Goal: Task Accomplishment & Management: Manage account settings

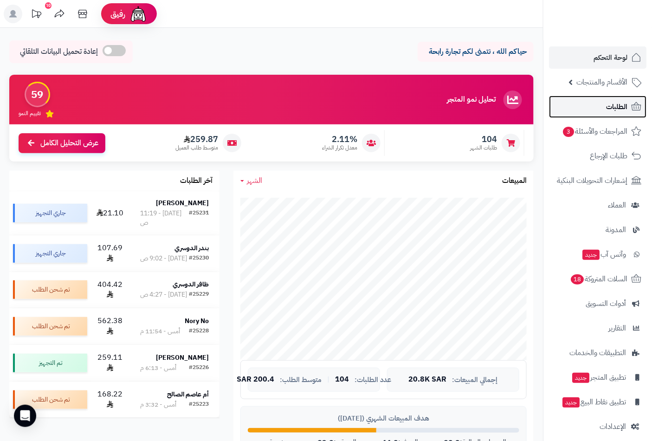
click at [608, 108] on span "الطلبات" at bounding box center [616, 106] width 21 height 13
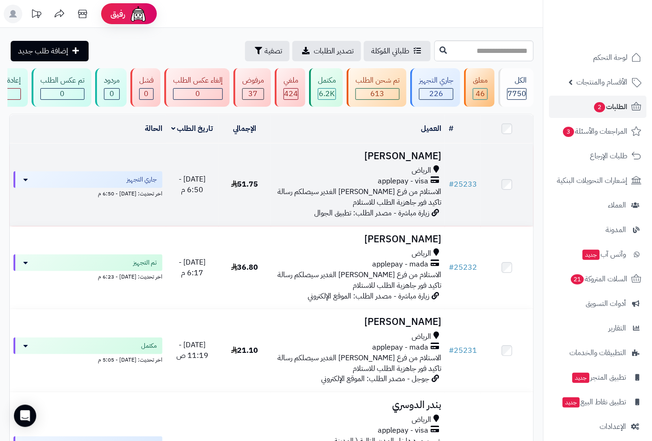
click at [413, 171] on span "الرياض" at bounding box center [420, 170] width 19 height 11
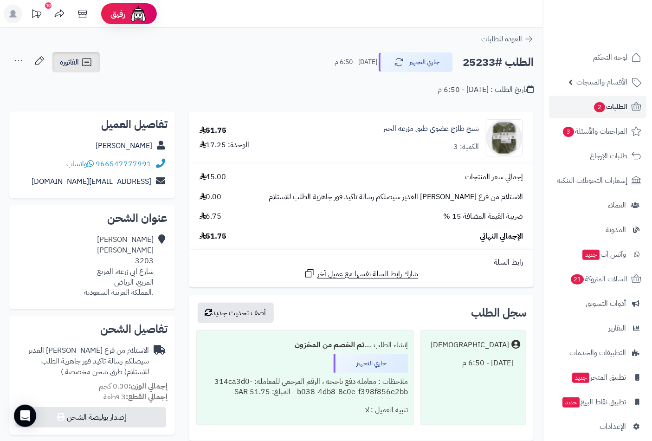
click at [68, 63] on span "الفاتورة" at bounding box center [69, 62] width 19 height 11
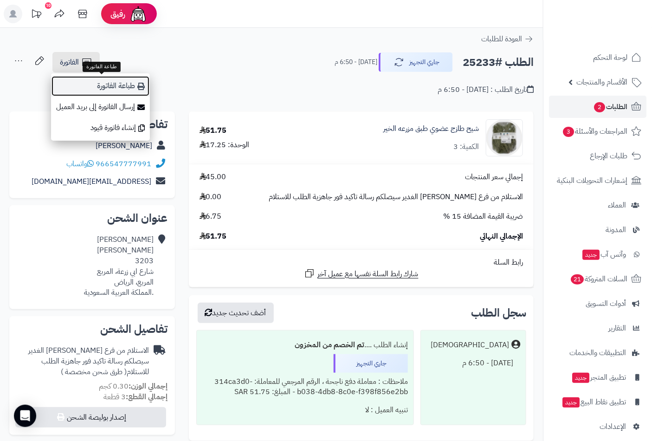
click at [127, 83] on link "طباعة الفاتورة" at bounding box center [100, 86] width 99 height 21
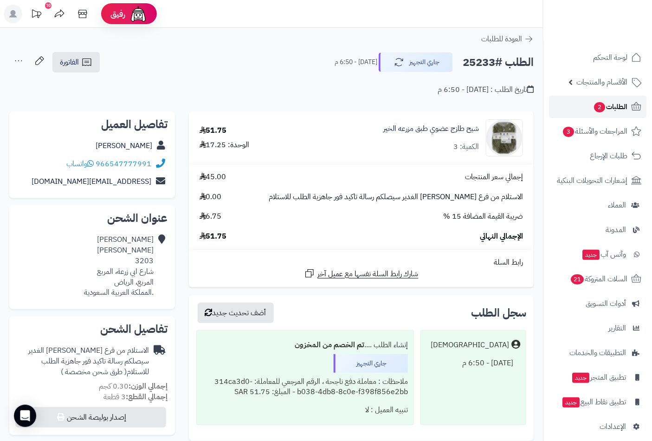
click at [610, 105] on span "الطلبات 2" at bounding box center [610, 106] width 34 height 13
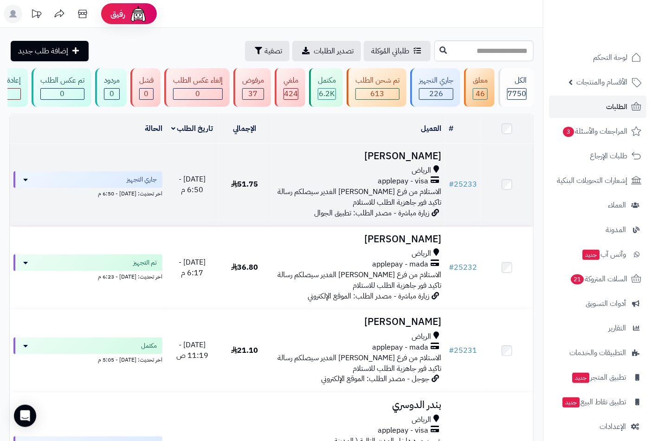
click at [411, 161] on h3 "[PERSON_NAME]" at bounding box center [358, 156] width 167 height 11
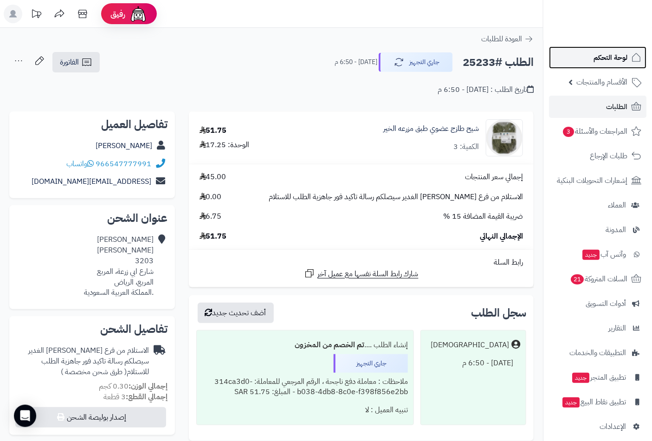
click at [609, 61] on span "لوحة التحكم" at bounding box center [610, 57] width 34 height 13
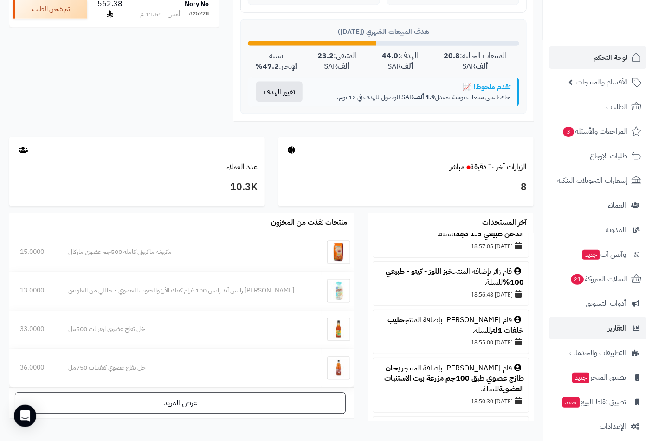
scroll to position [128, 0]
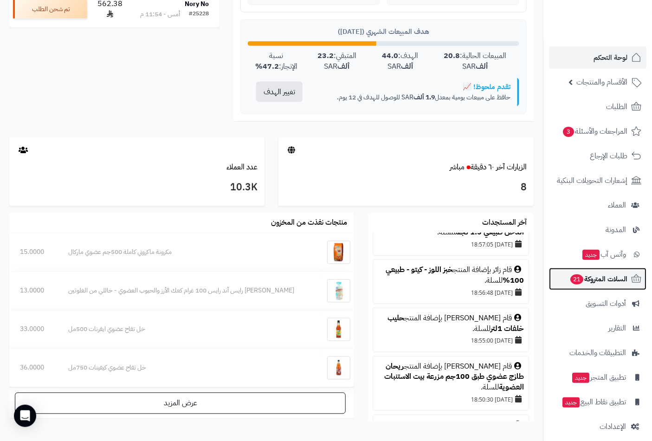
click at [582, 277] on span "السلات المتروكة 21" at bounding box center [598, 278] width 58 height 13
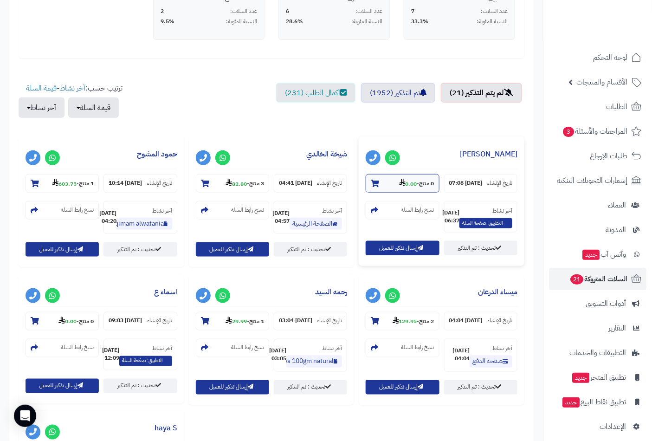
scroll to position [344, 0]
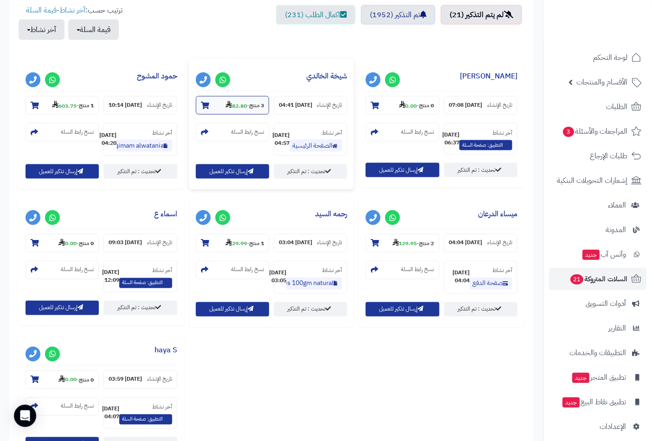
click at [204, 102] on icon at bounding box center [205, 105] width 8 height 7
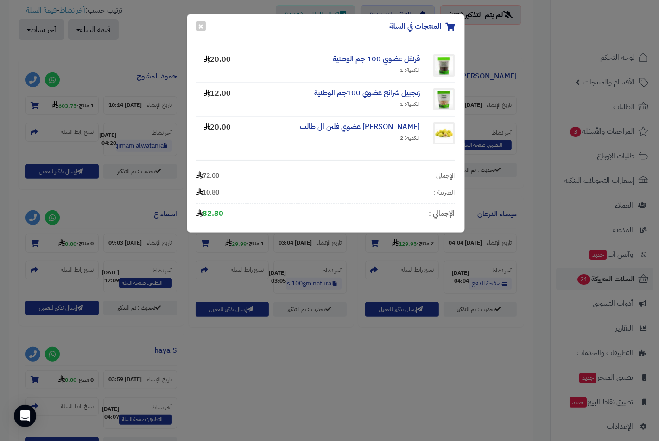
click at [162, 37] on div "المنتجات في السلة × قرنفل عضوي 100 جم الوطنية الكمية: 1 20.00 زنجبيل شرائح عضوي…" at bounding box center [329, 220] width 659 height 441
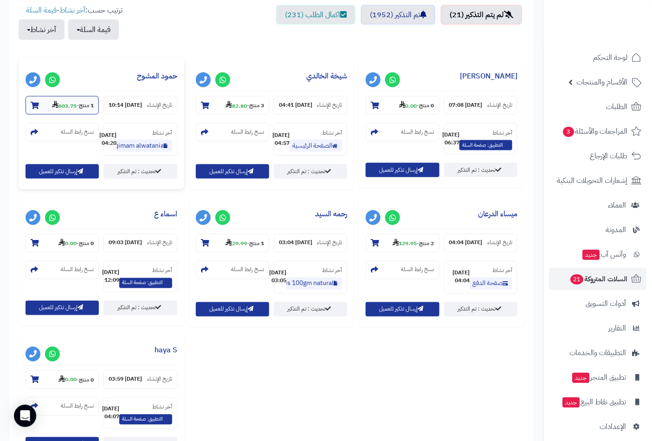
click at [26, 107] on section "1 منتج - 603.75" at bounding box center [62, 105] width 73 height 19
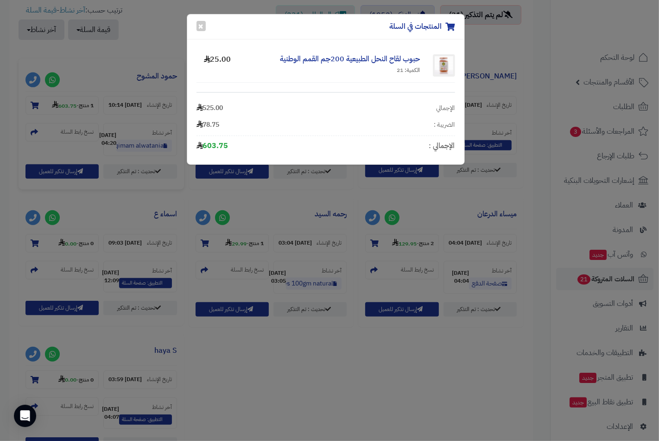
click at [141, 48] on div "المنتجات في السلة × حبوب لقاح النحل الطبيعية 200جم القمم الوطنية الكمية: 21 25.…" at bounding box center [329, 220] width 659 height 441
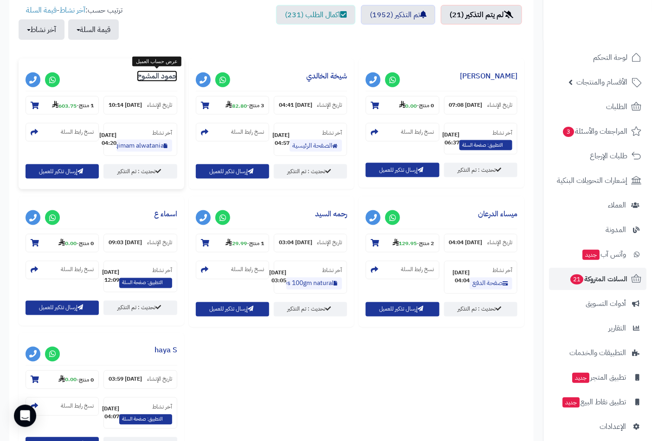
click at [147, 77] on link "حمود المشوح" at bounding box center [157, 75] width 40 height 11
click at [372, 247] on icon at bounding box center [375, 242] width 8 height 7
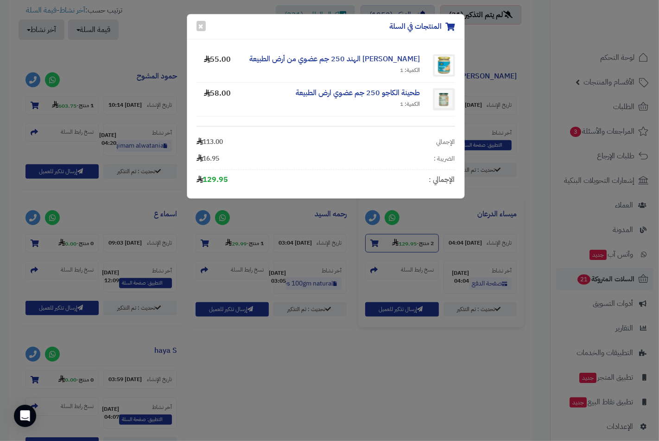
click at [372, 258] on div "المنتجات في السلة × كريما جوز الهند 250 جم عضوي من أرض الطبيعة الكمية: 1 55.00 …" at bounding box center [329, 220] width 659 height 441
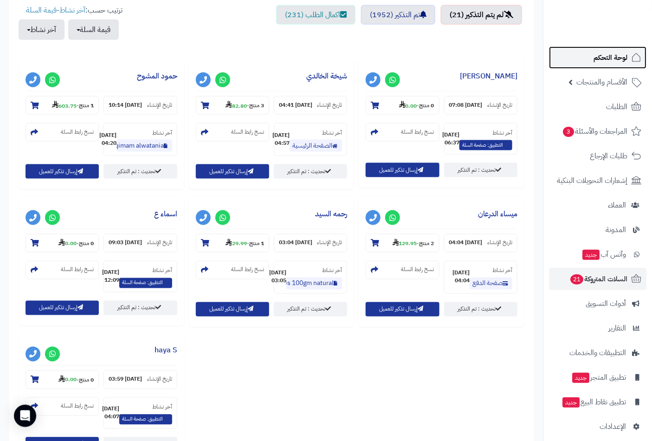
click at [616, 57] on span "لوحة التحكم" at bounding box center [610, 57] width 34 height 13
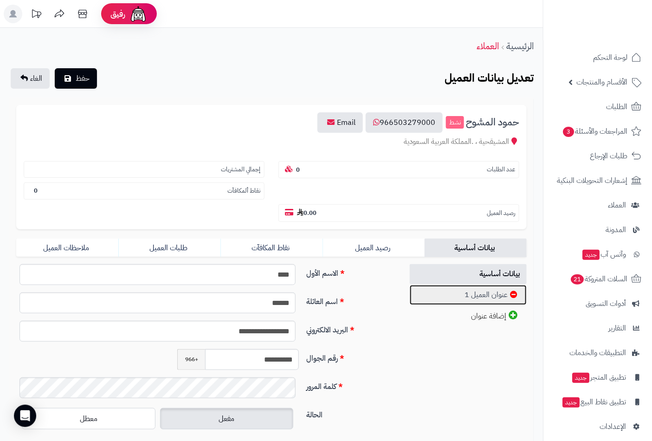
click at [485, 285] on link "عنوان العميل 1" at bounding box center [467, 295] width 117 height 20
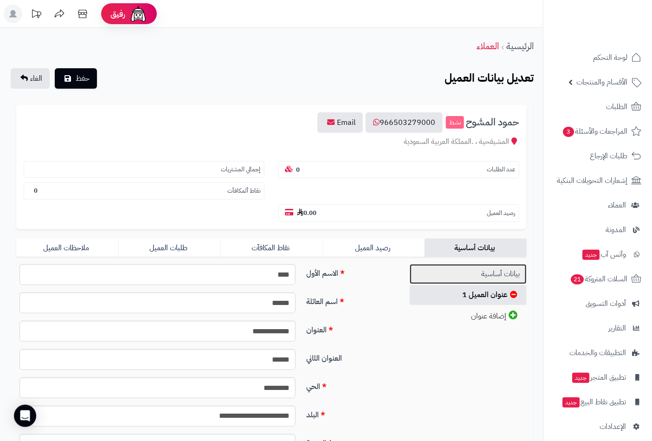
click at [493, 264] on link "بيانات أساسية" at bounding box center [467, 274] width 117 height 20
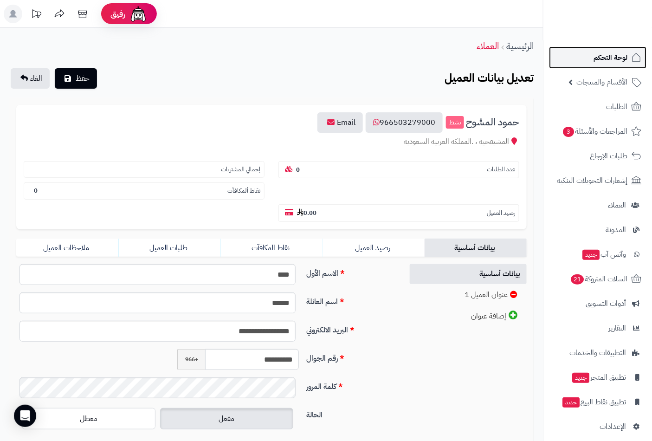
click at [615, 56] on span "لوحة التحكم" at bounding box center [610, 57] width 34 height 13
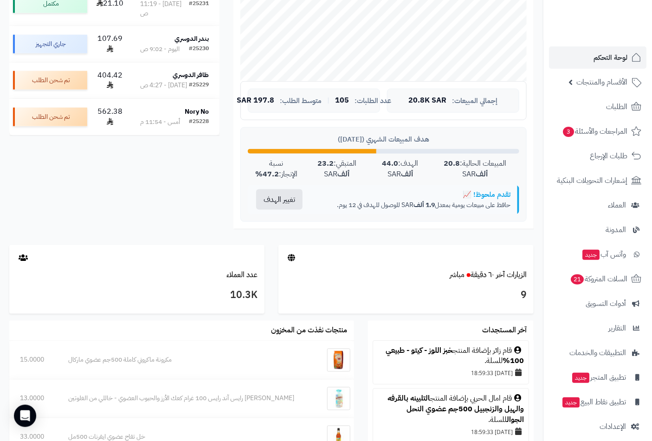
scroll to position [300, 0]
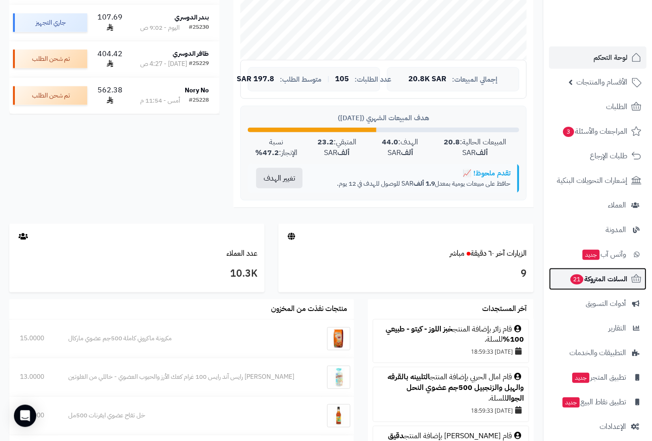
click at [615, 282] on span "السلات المتروكة 21" at bounding box center [598, 278] width 58 height 13
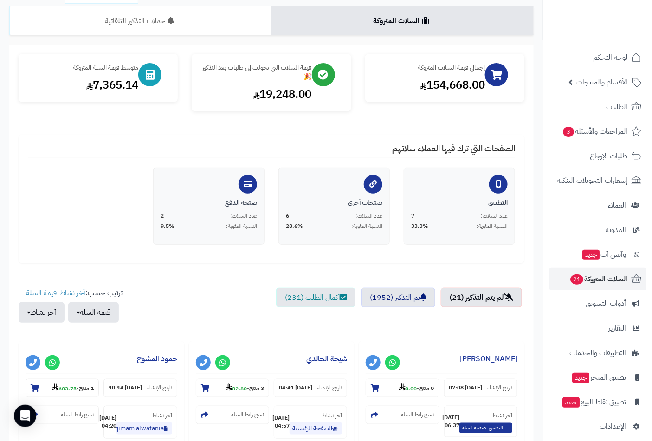
scroll to position [172, 0]
